Goal: Information Seeking & Learning: Check status

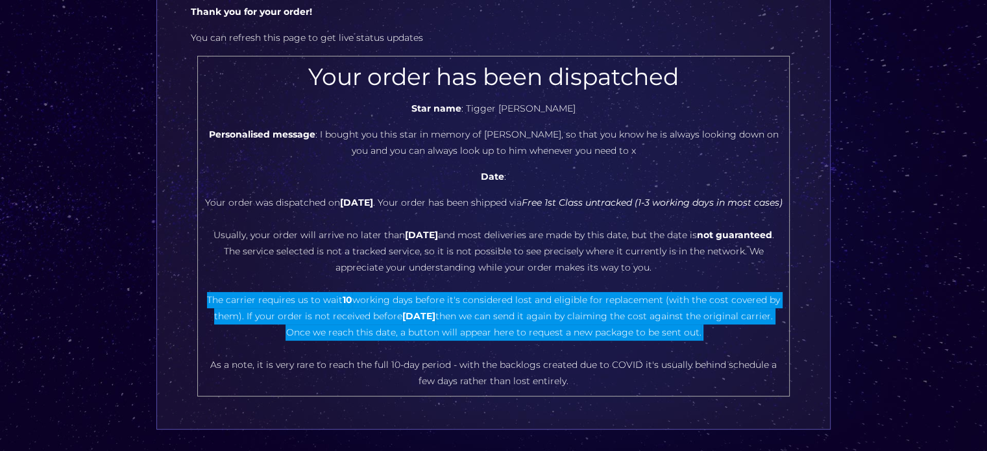
scroll to position [130, 0]
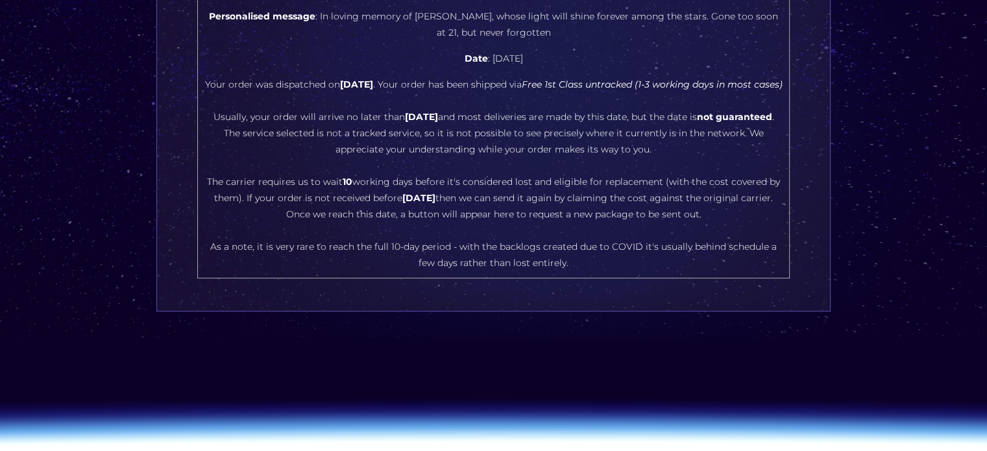
scroll to position [259, 0]
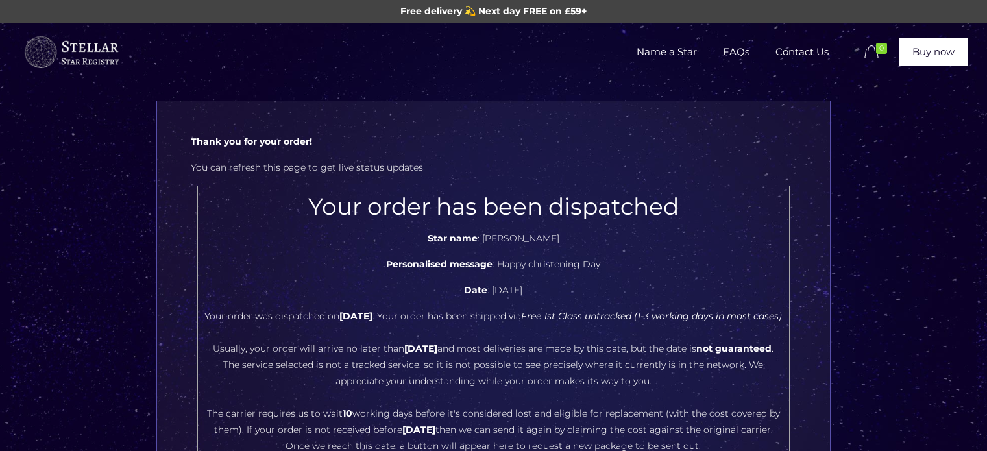
scroll to position [195, 0]
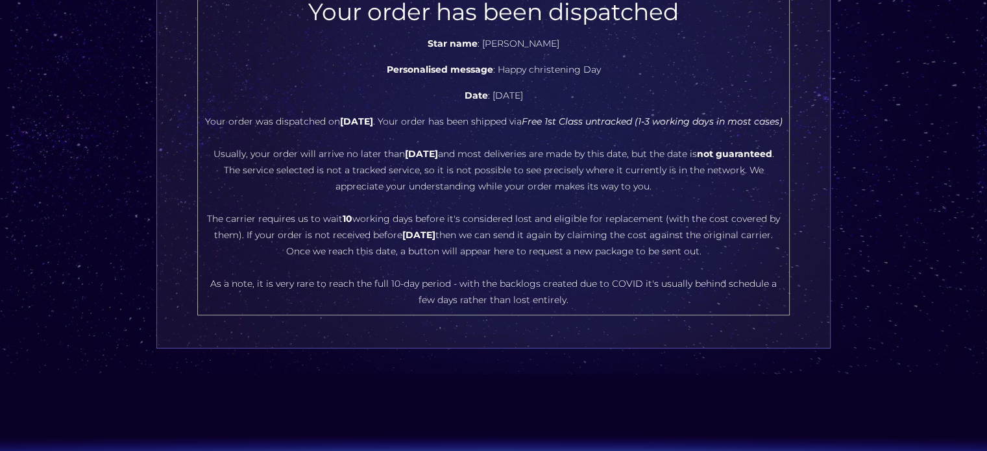
click at [489, 258] on center "Your order has been dispatched Star name : [PERSON_NAME] Personalised message :…" at bounding box center [493, 153] width 578 height 310
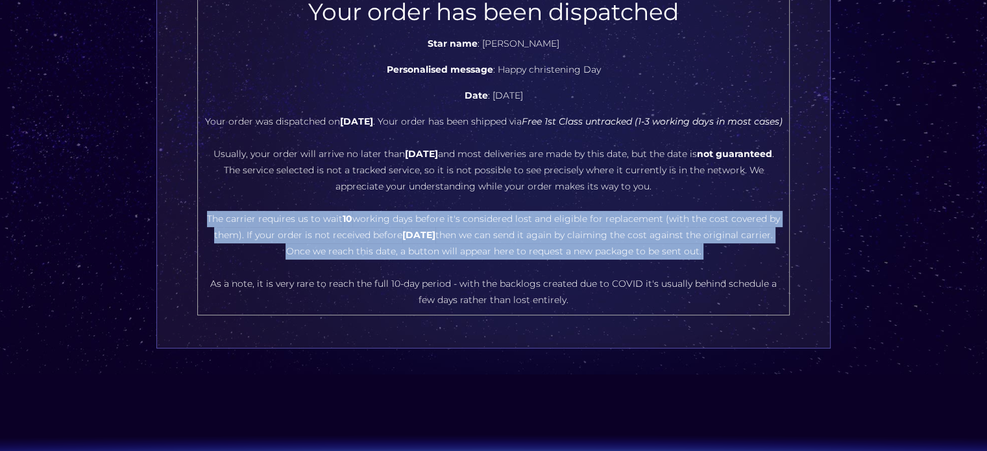
click at [489, 258] on center "Your order has been dispatched Star name : [PERSON_NAME] Personalised message :…" at bounding box center [493, 153] width 578 height 310
copy center "The carrier requires us to wait 10 working days before it's considered lost and…"
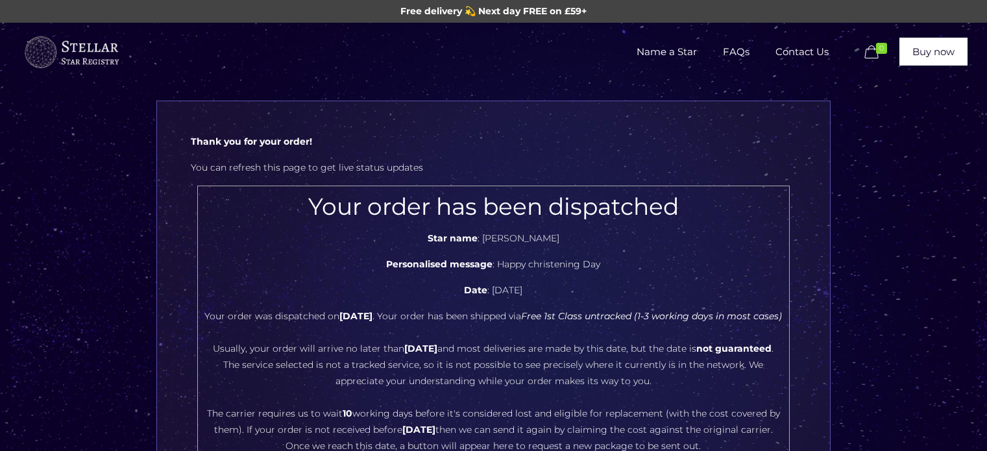
scroll to position [130, 0]
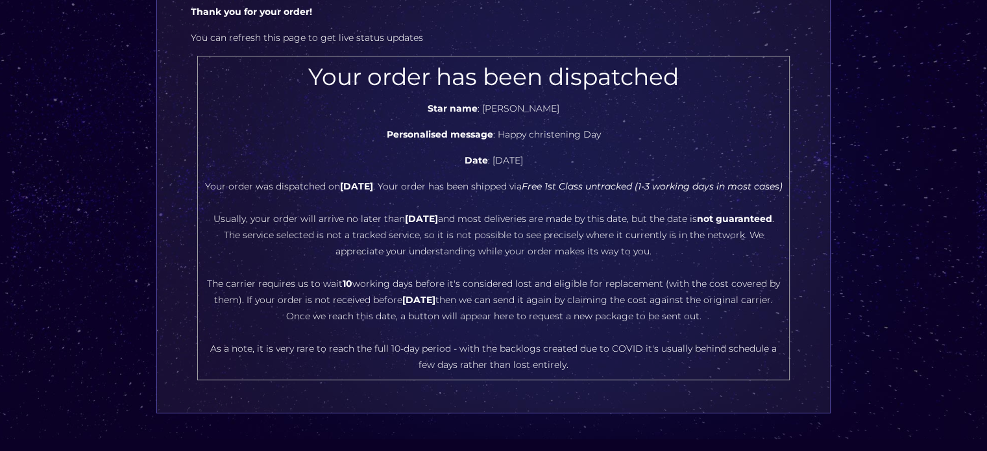
click at [522, 300] on center "Your order has been dispatched Star name : [PERSON_NAME] Personalised message :…" at bounding box center [493, 218] width 578 height 310
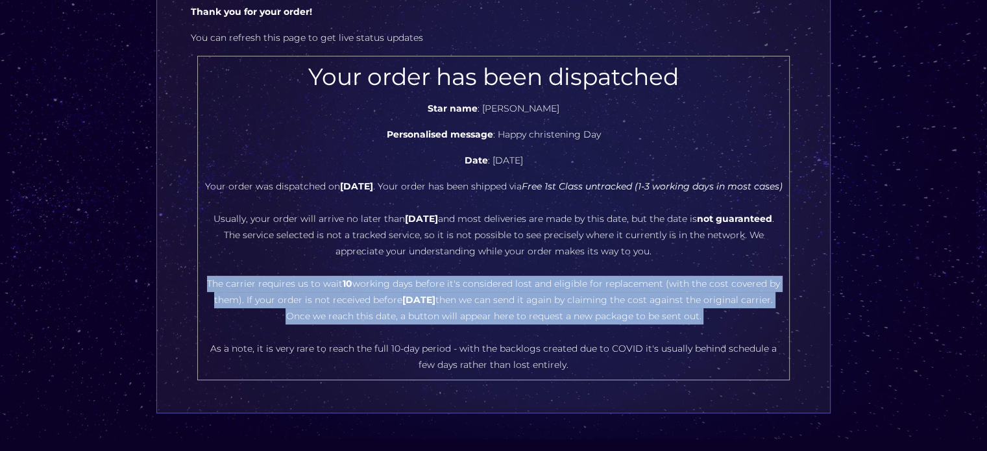
click at [522, 300] on center "Your order has been dispatched Star name : [PERSON_NAME] Personalised message :…" at bounding box center [493, 218] width 578 height 310
copy center "The carrier requires us to wait 10 working days before it's considered lost and…"
